Goal: Transaction & Acquisition: Book appointment/travel/reservation

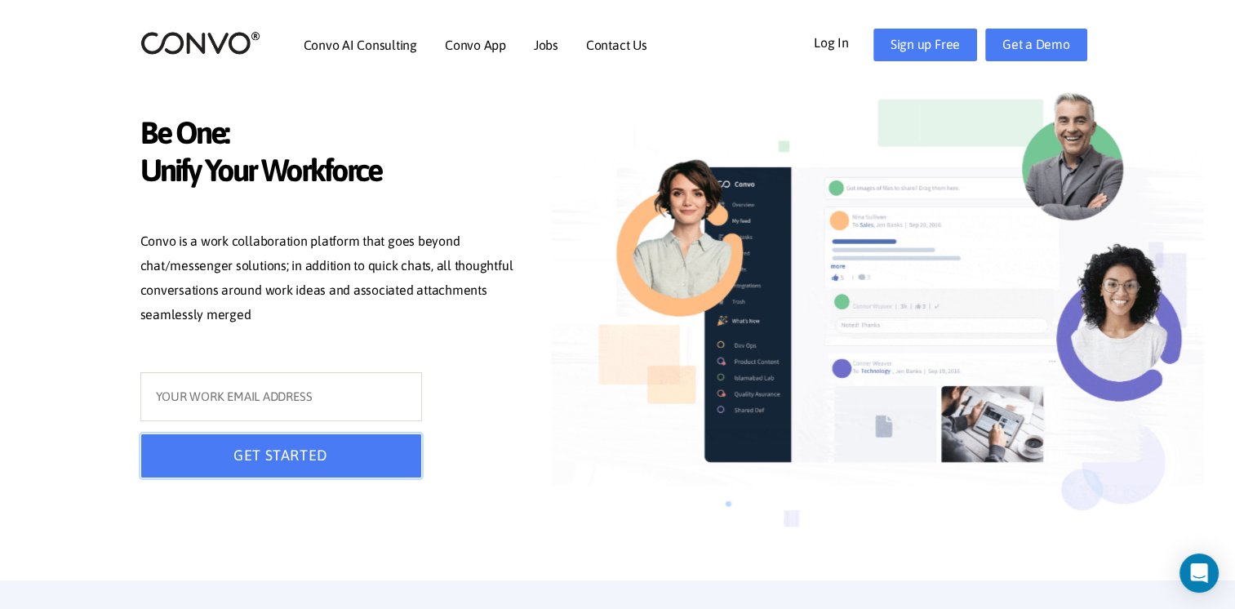
click at [366, 464] on button "GET STARTED" at bounding box center [281, 455] width 282 height 45
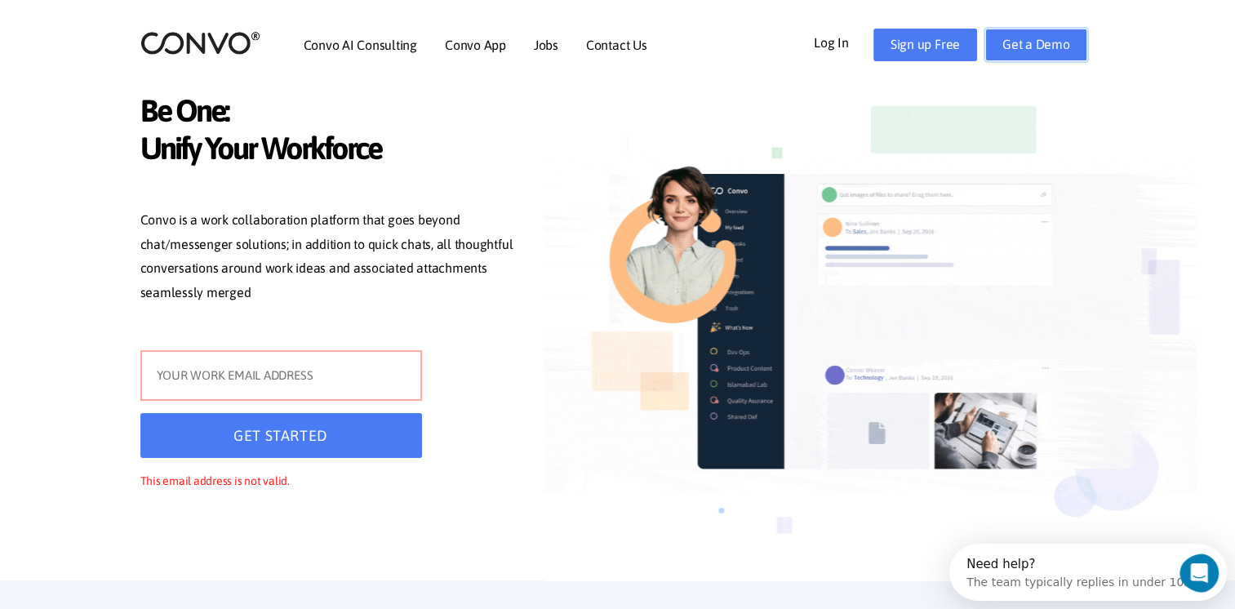
click at [1028, 50] on link "Get a Demo" at bounding box center [1036, 45] width 102 height 33
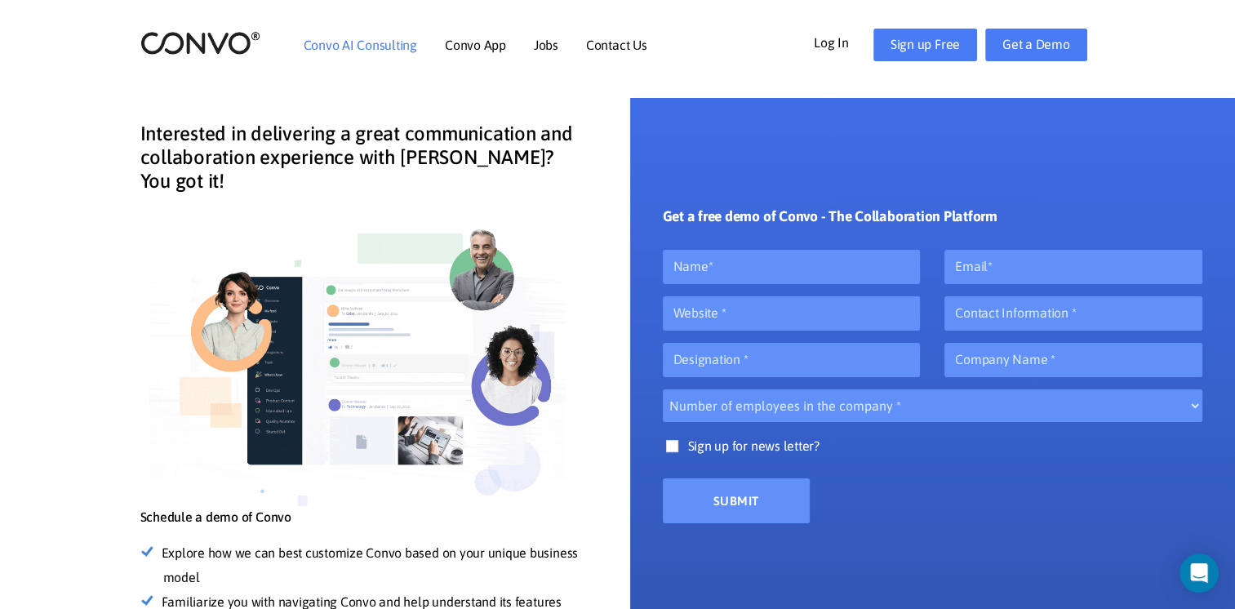
click at [392, 51] on link "Convo AI Consulting" at bounding box center [360, 44] width 113 height 13
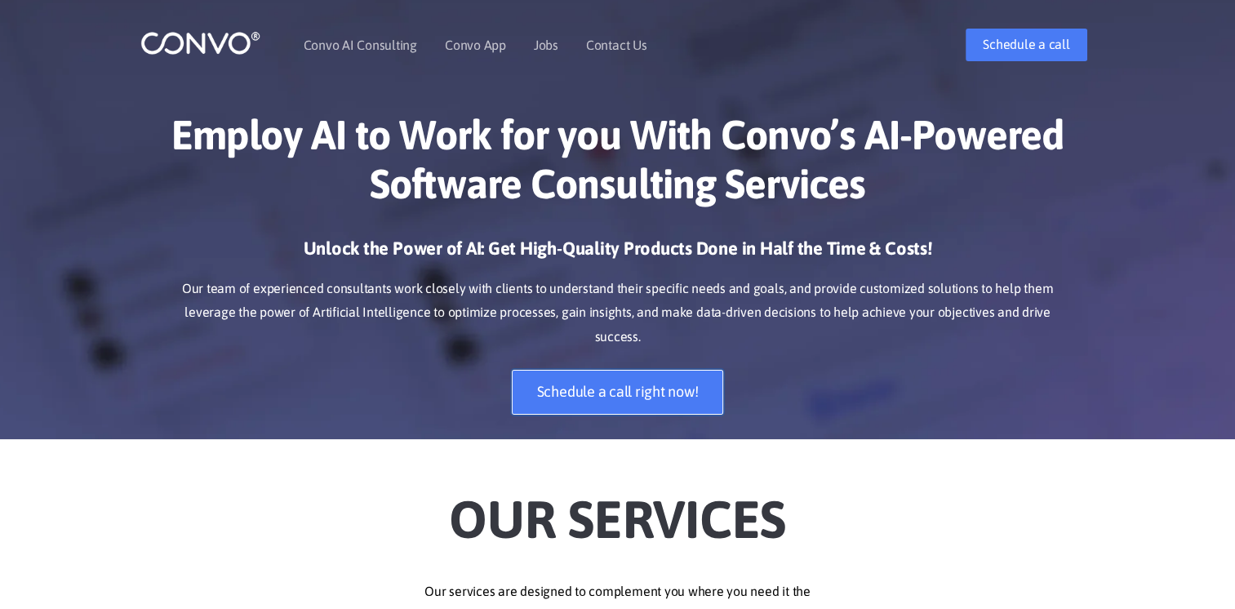
click at [638, 370] on link "Schedule a call right now!" at bounding box center [618, 392] width 212 height 45
click at [373, 184] on h1 "Employ AI to Work for you With Convo’s AI-Powered Software Consulting Services" at bounding box center [618, 165] width 906 height 110
